Goal: Find specific page/section

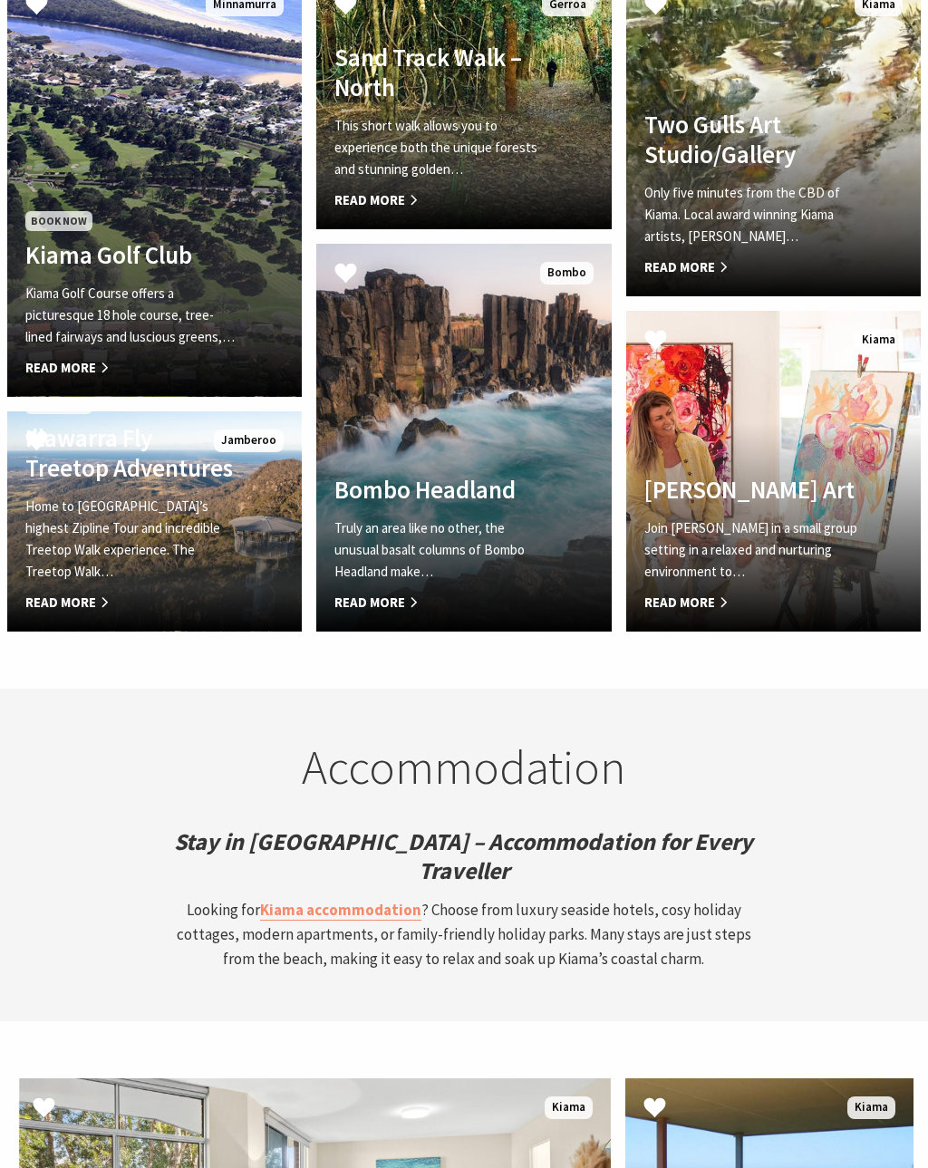
scroll to position [4787, 0]
click at [380, 900] on strong "Kiama accommodation" at bounding box center [340, 910] width 161 height 20
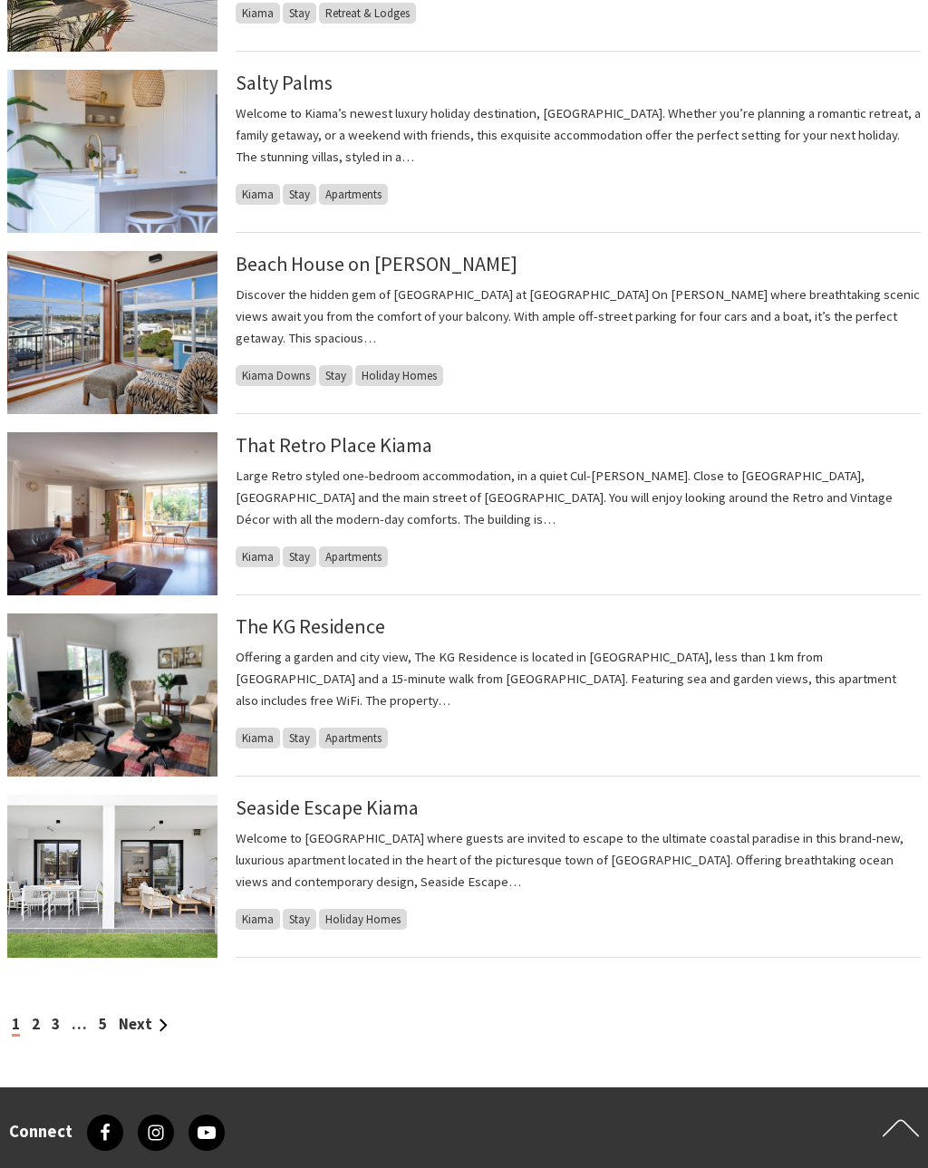
scroll to position [1336, 0]
click at [159, 1026] on link "Next" at bounding box center [143, 1024] width 49 height 20
